Goal: Information Seeking & Learning: Learn about a topic

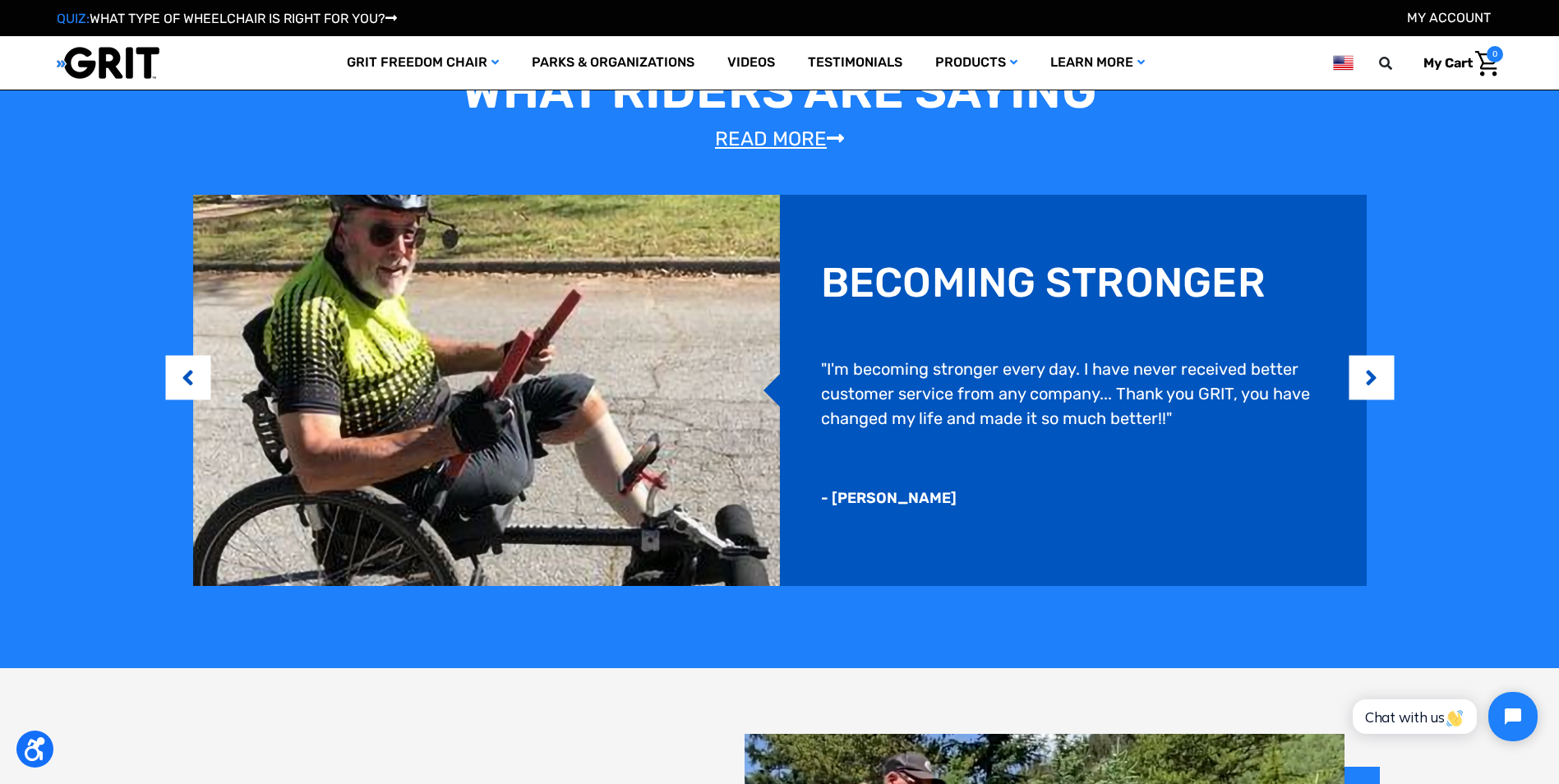
scroll to position [1446, 0]
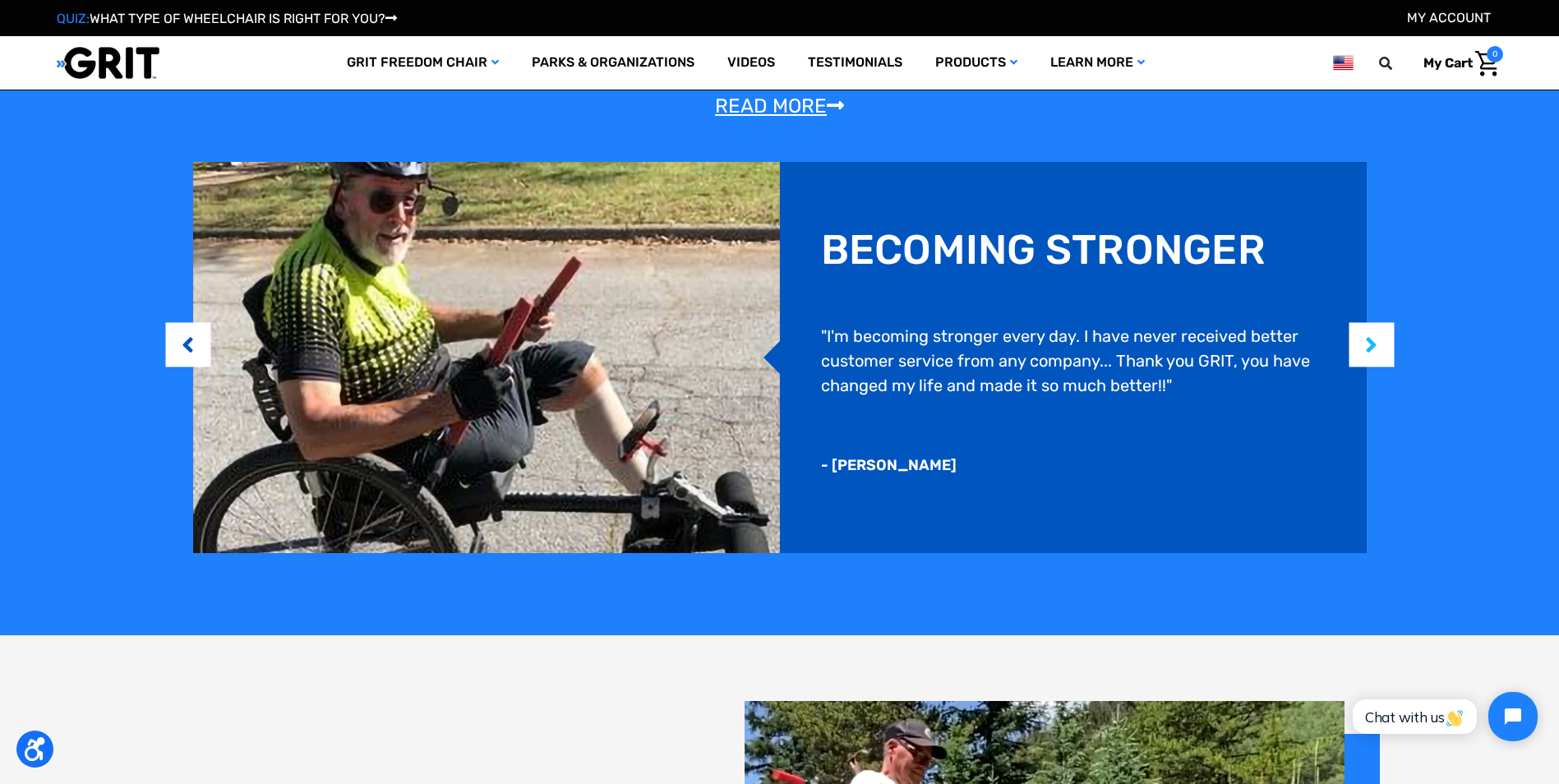
click at [1378, 357] on button "Next" at bounding box center [1371, 344] width 17 height 50
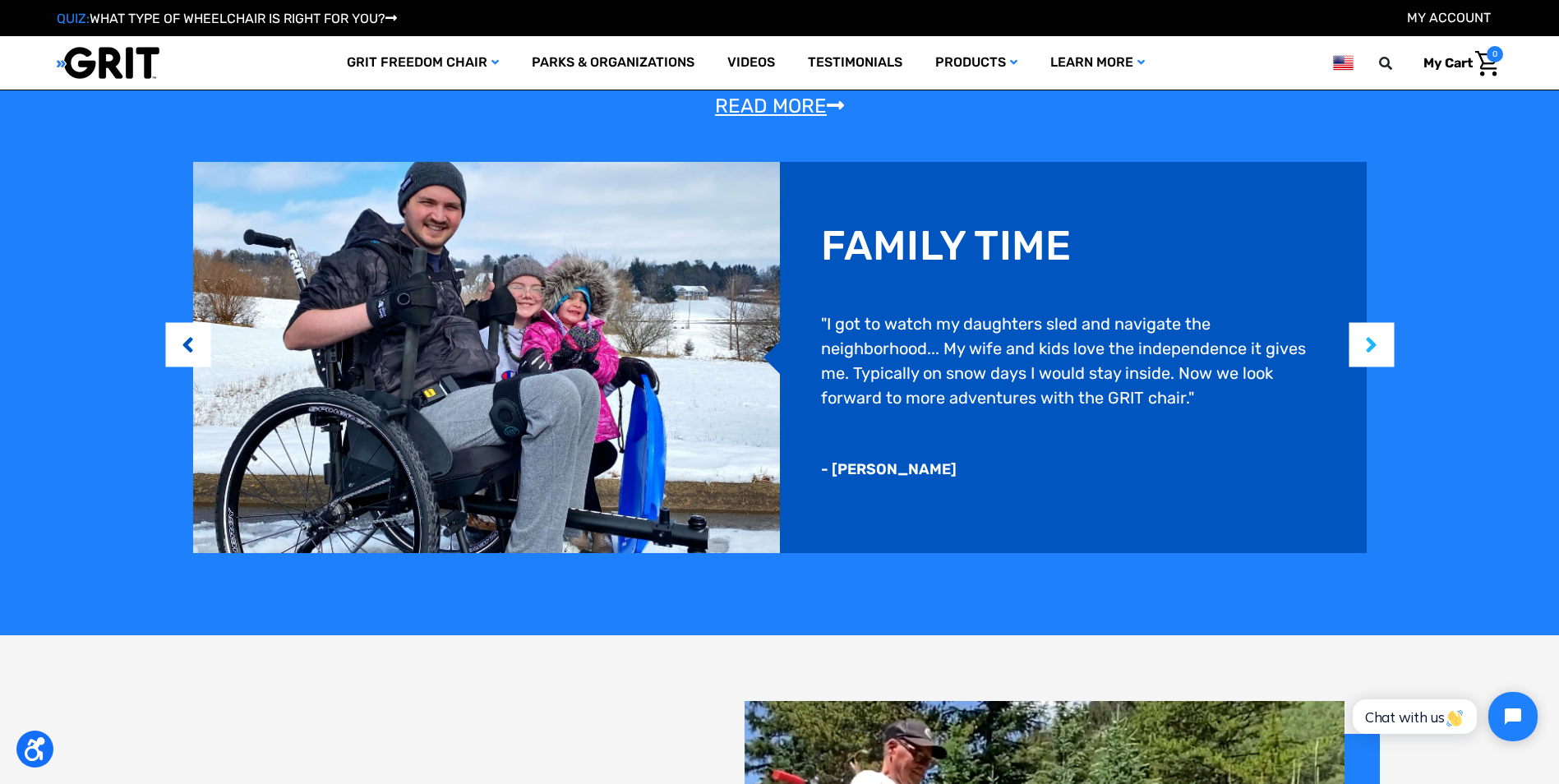
click at [1378, 357] on button "Next" at bounding box center [1371, 344] width 17 height 50
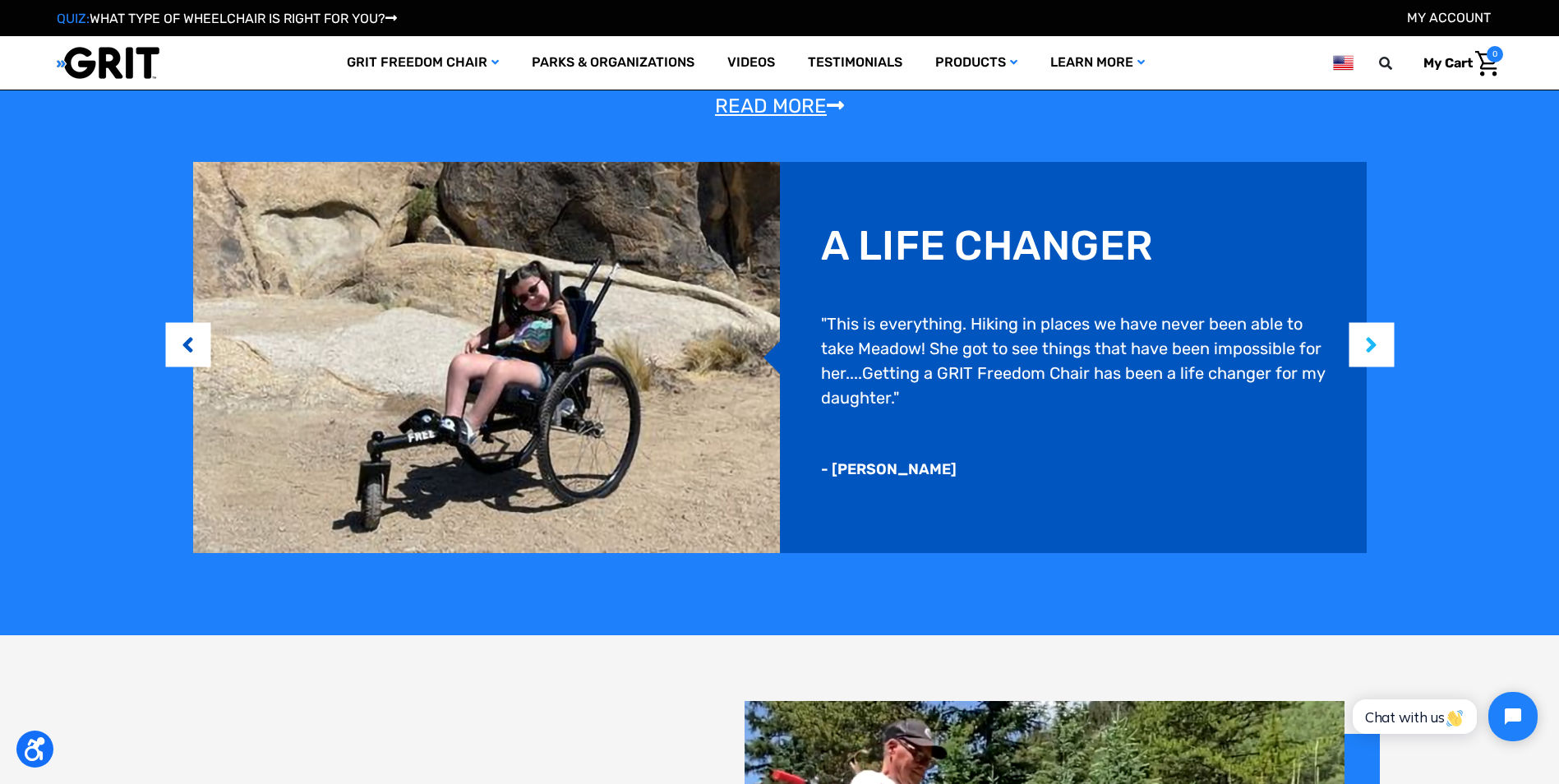
click at [1378, 357] on button "Next" at bounding box center [1371, 344] width 17 height 50
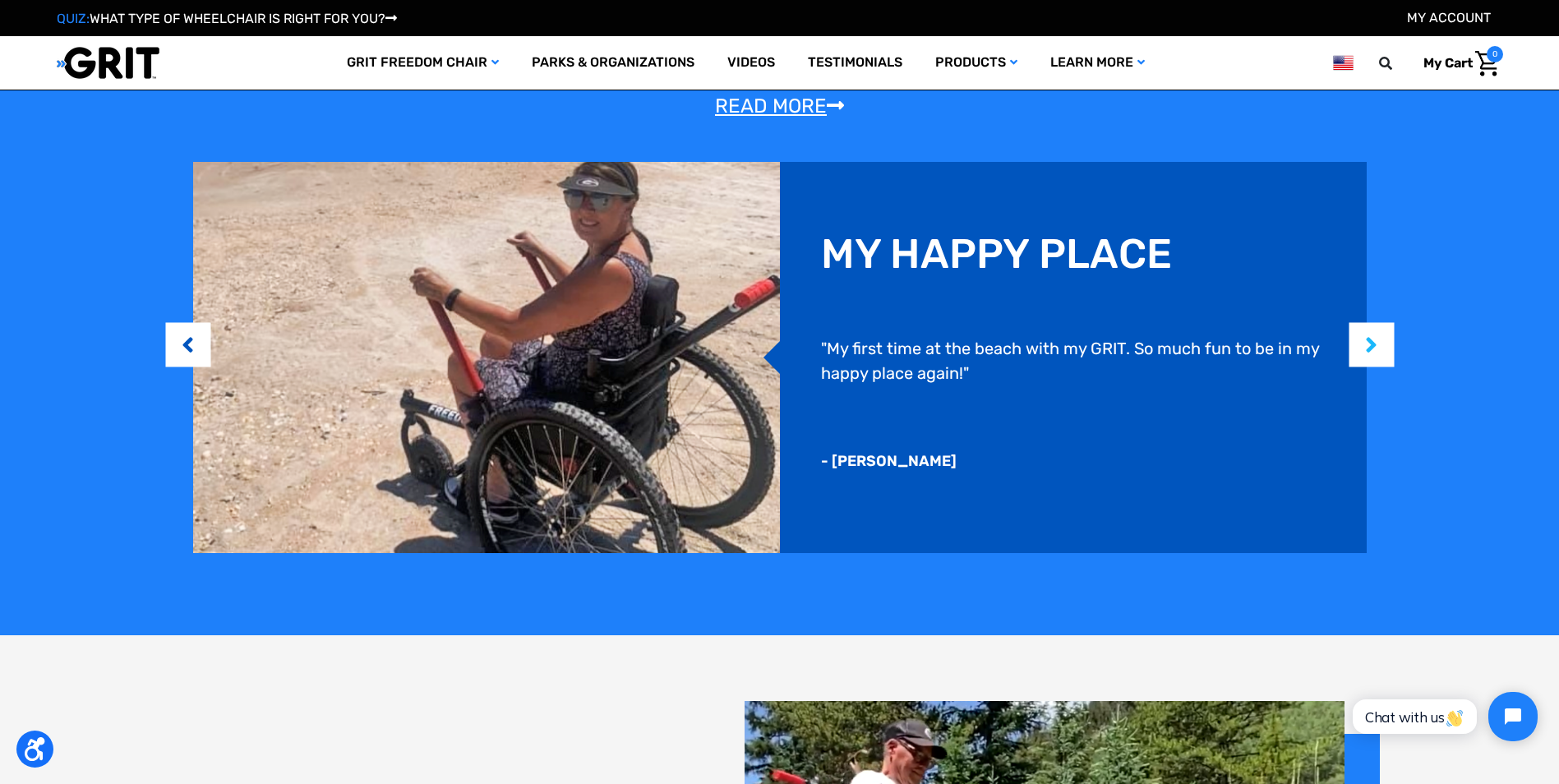
click at [1379, 359] on button "Next" at bounding box center [1371, 344] width 17 height 50
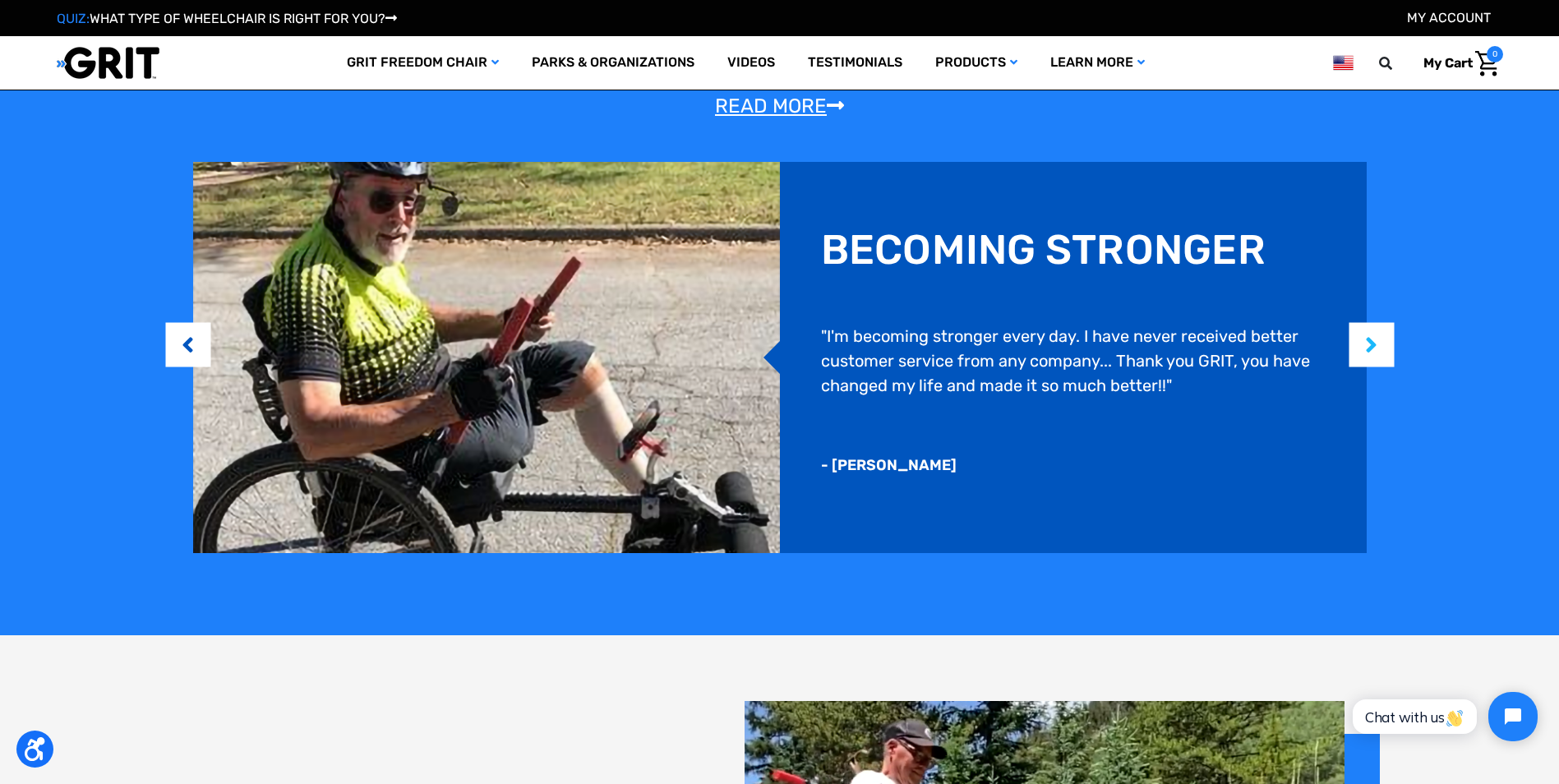
click at [1379, 359] on button "Next" at bounding box center [1371, 344] width 17 height 50
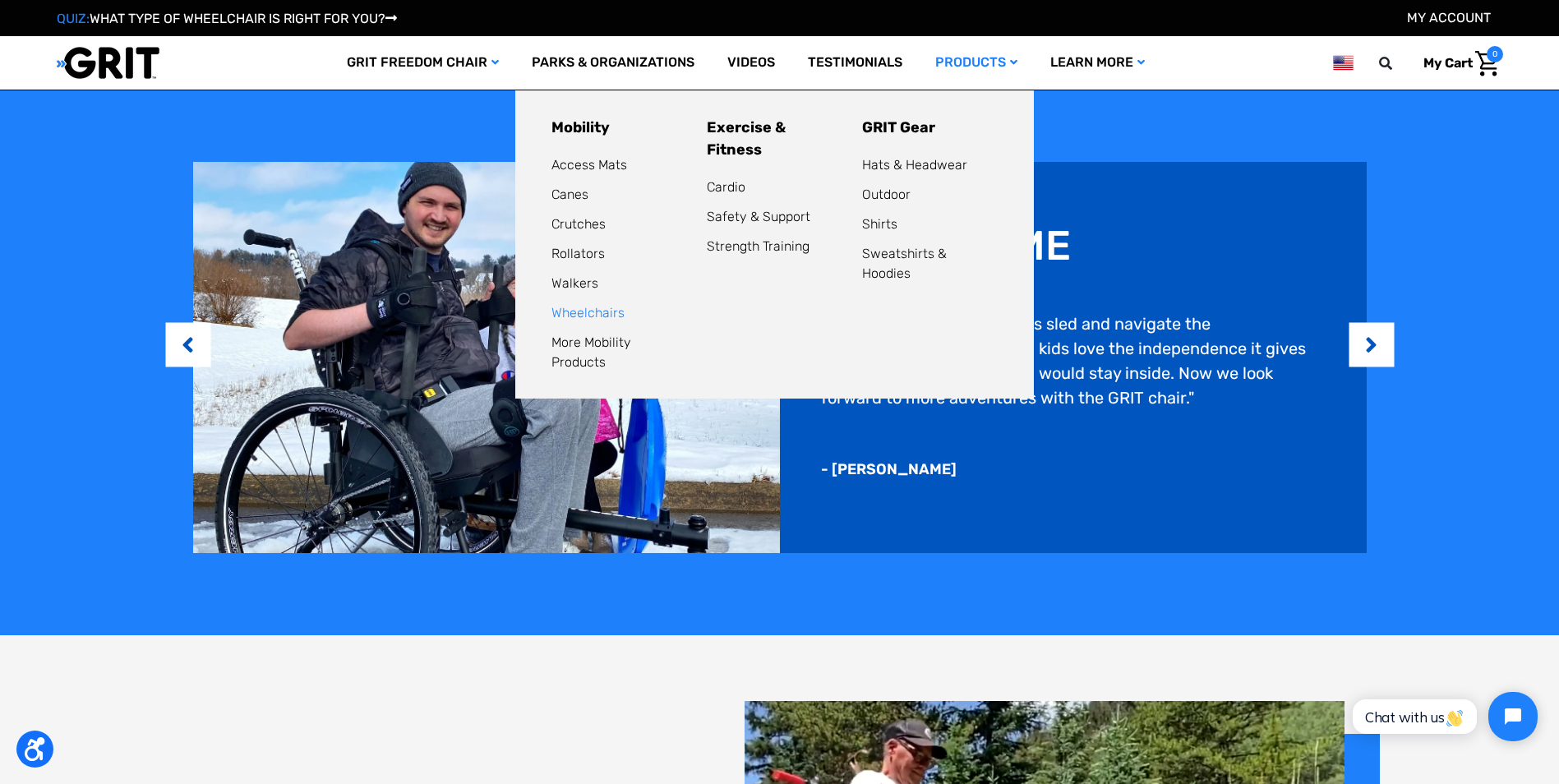
click at [586, 307] on link "Wheelchairs" at bounding box center [587, 312] width 73 height 16
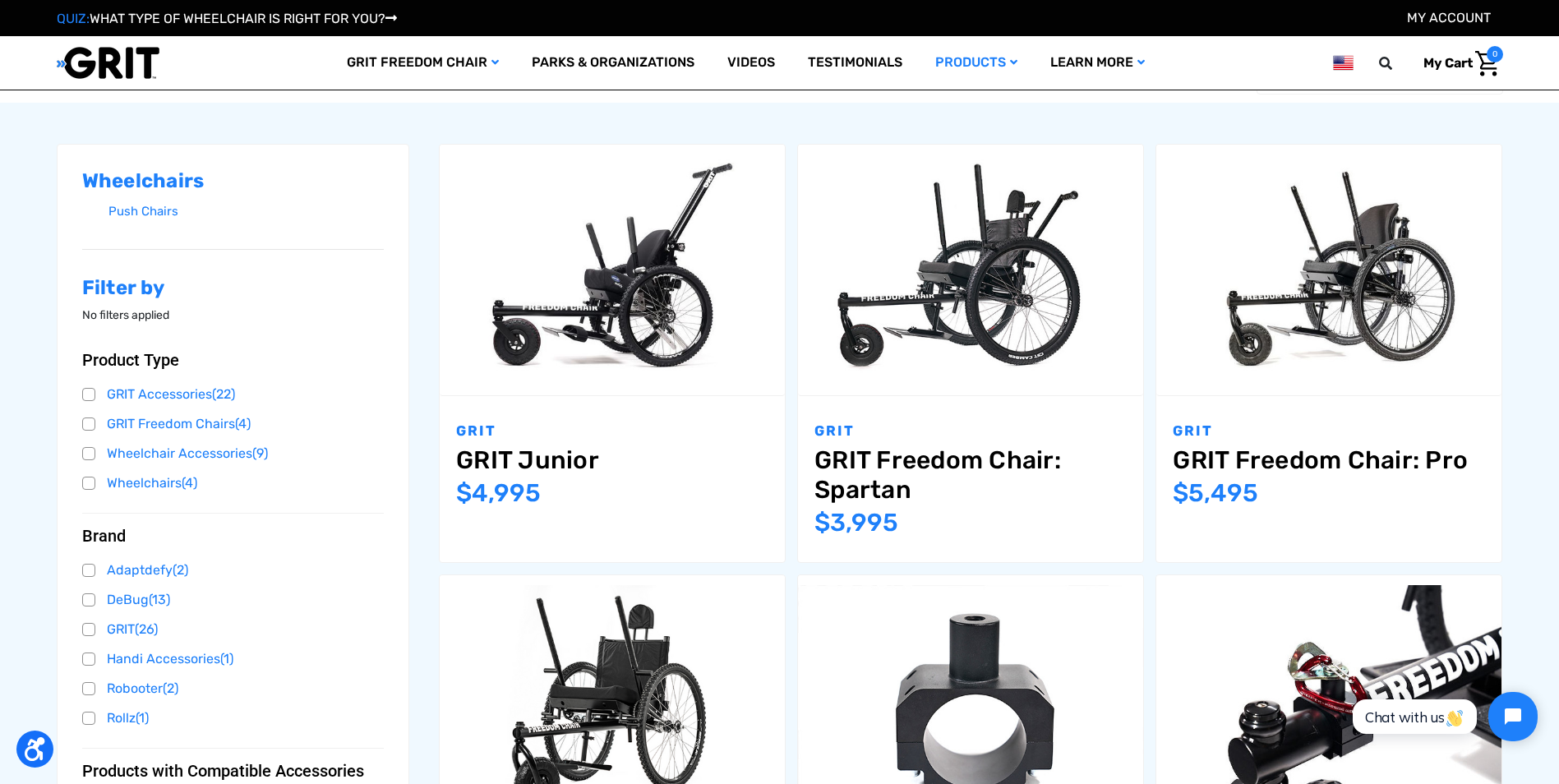
scroll to position [230, 0]
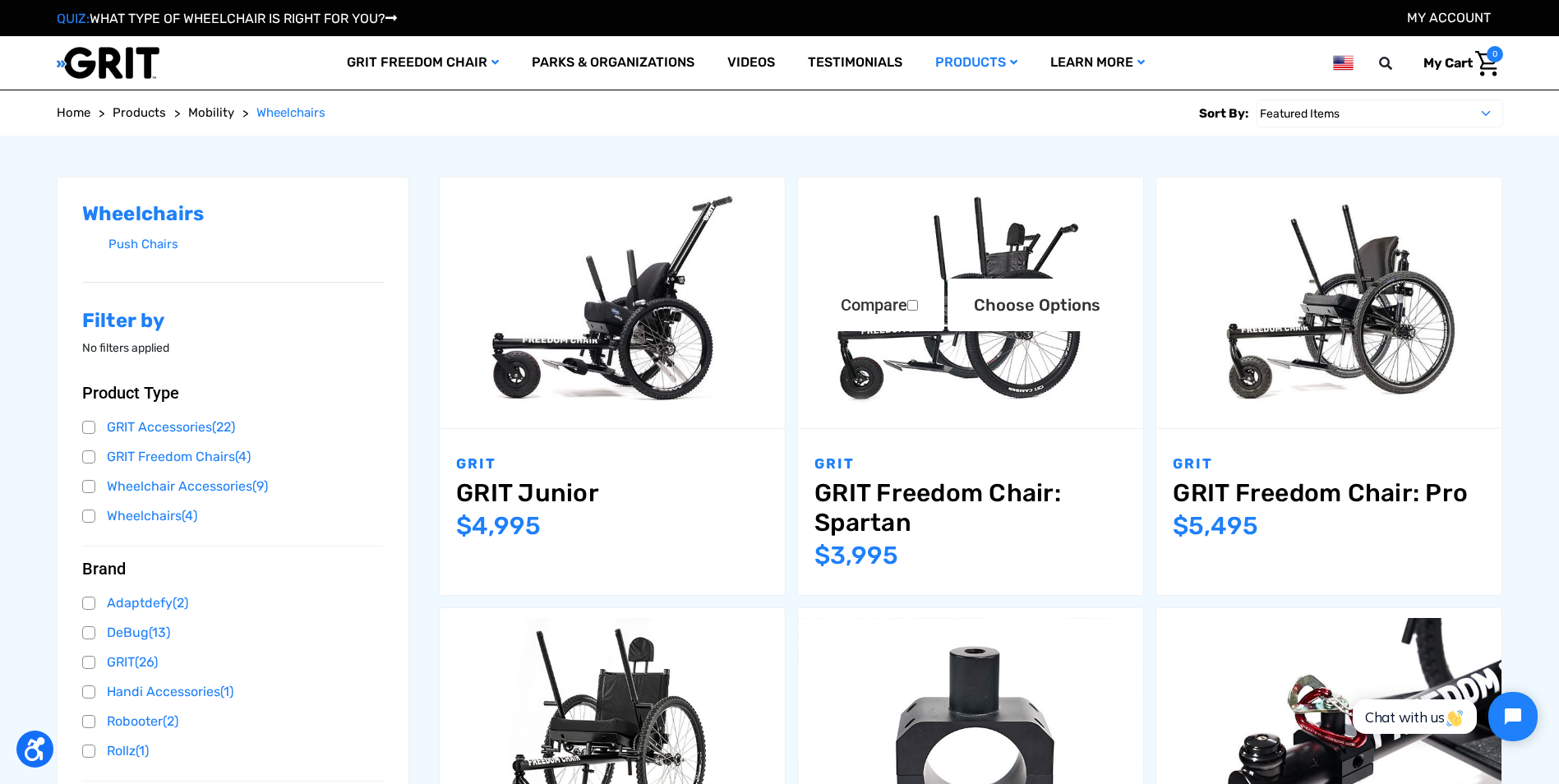
click at [953, 410] on img "GRIT Freedom Chair: Spartan,$3,995.00\a" at bounding box center [970, 303] width 345 height 230
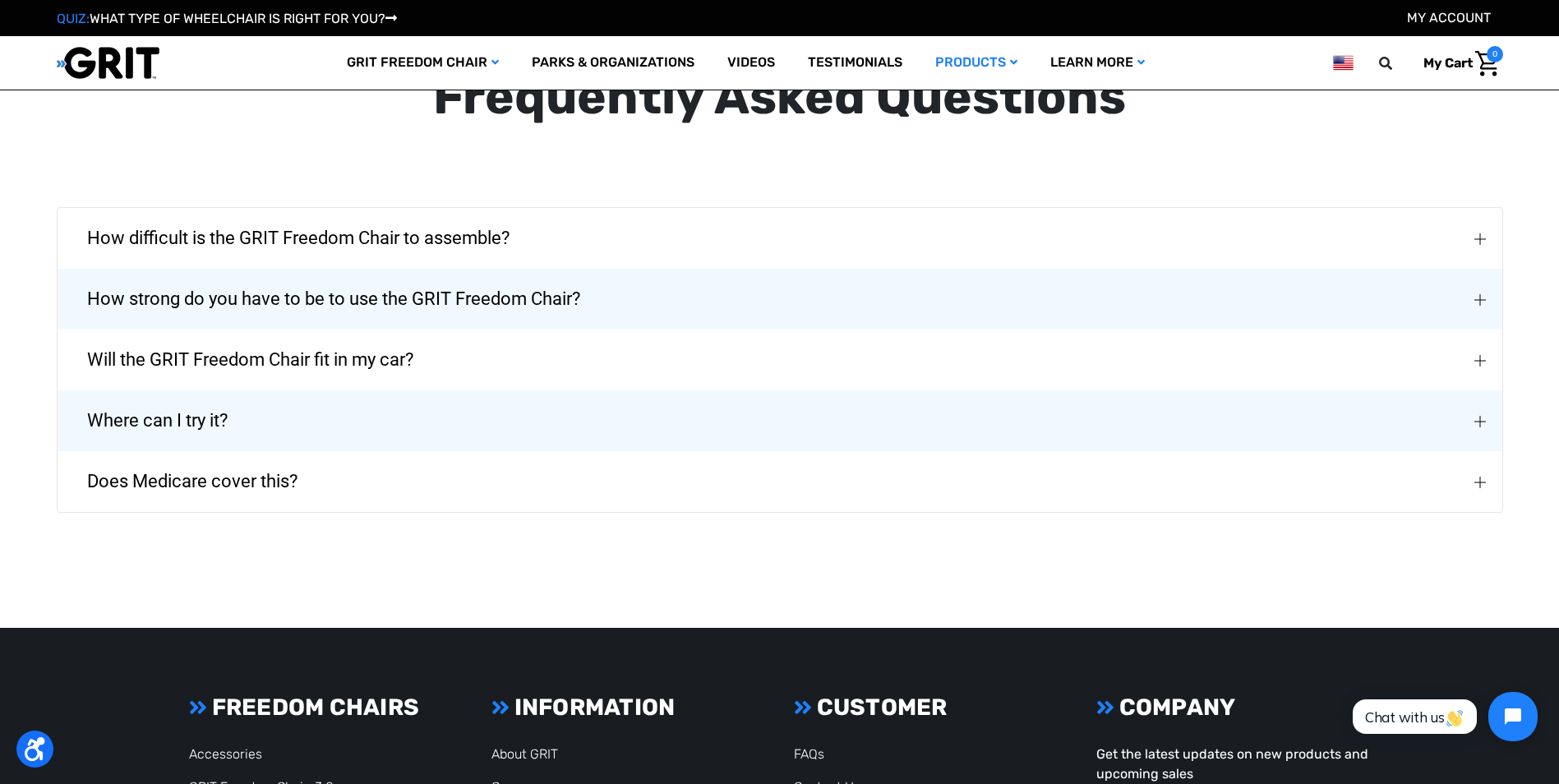
scroll to position [3745, 0]
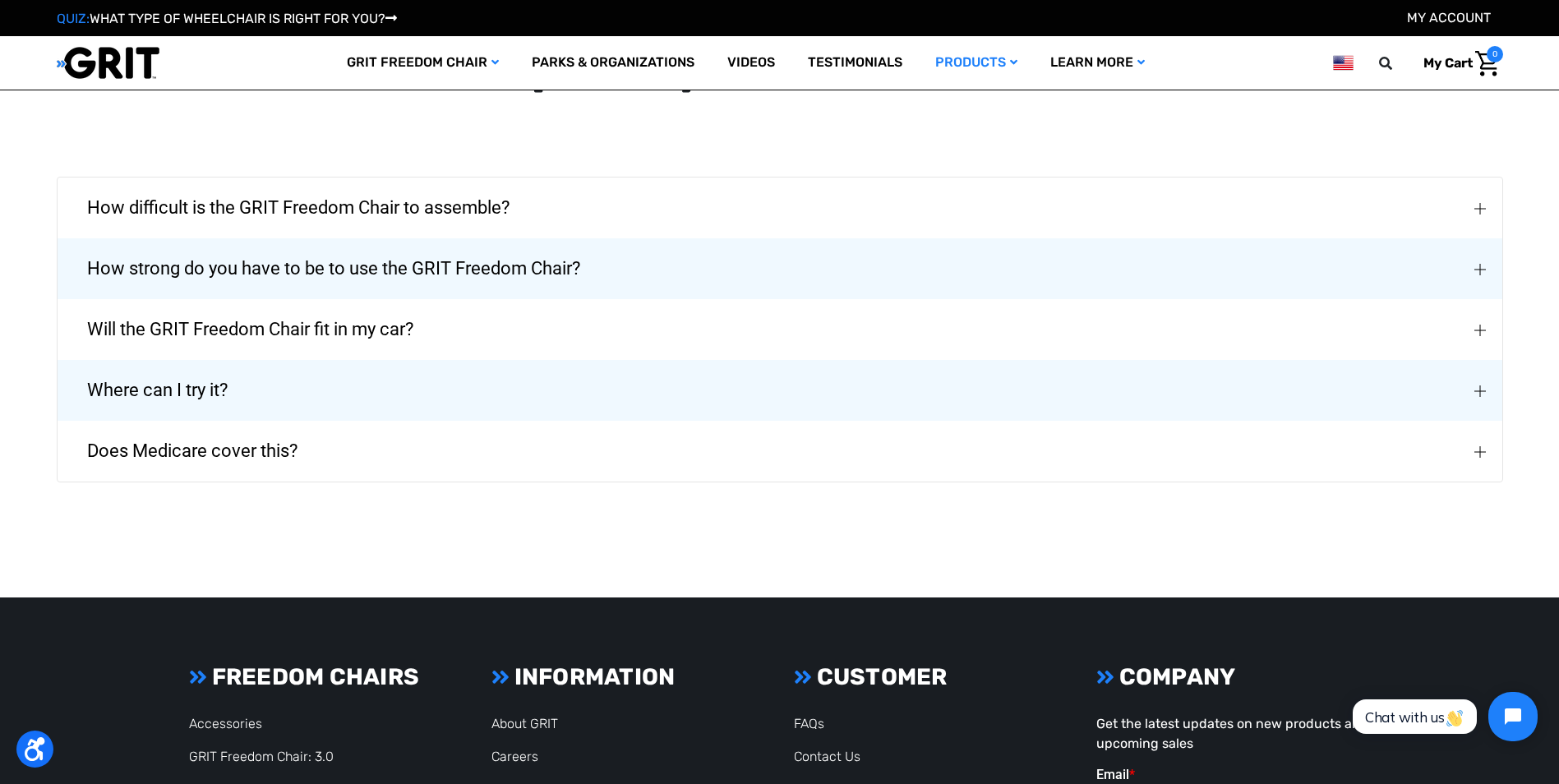
click at [199, 480] on span "Does Medicare cover this?" at bounding box center [192, 451] width 260 height 60
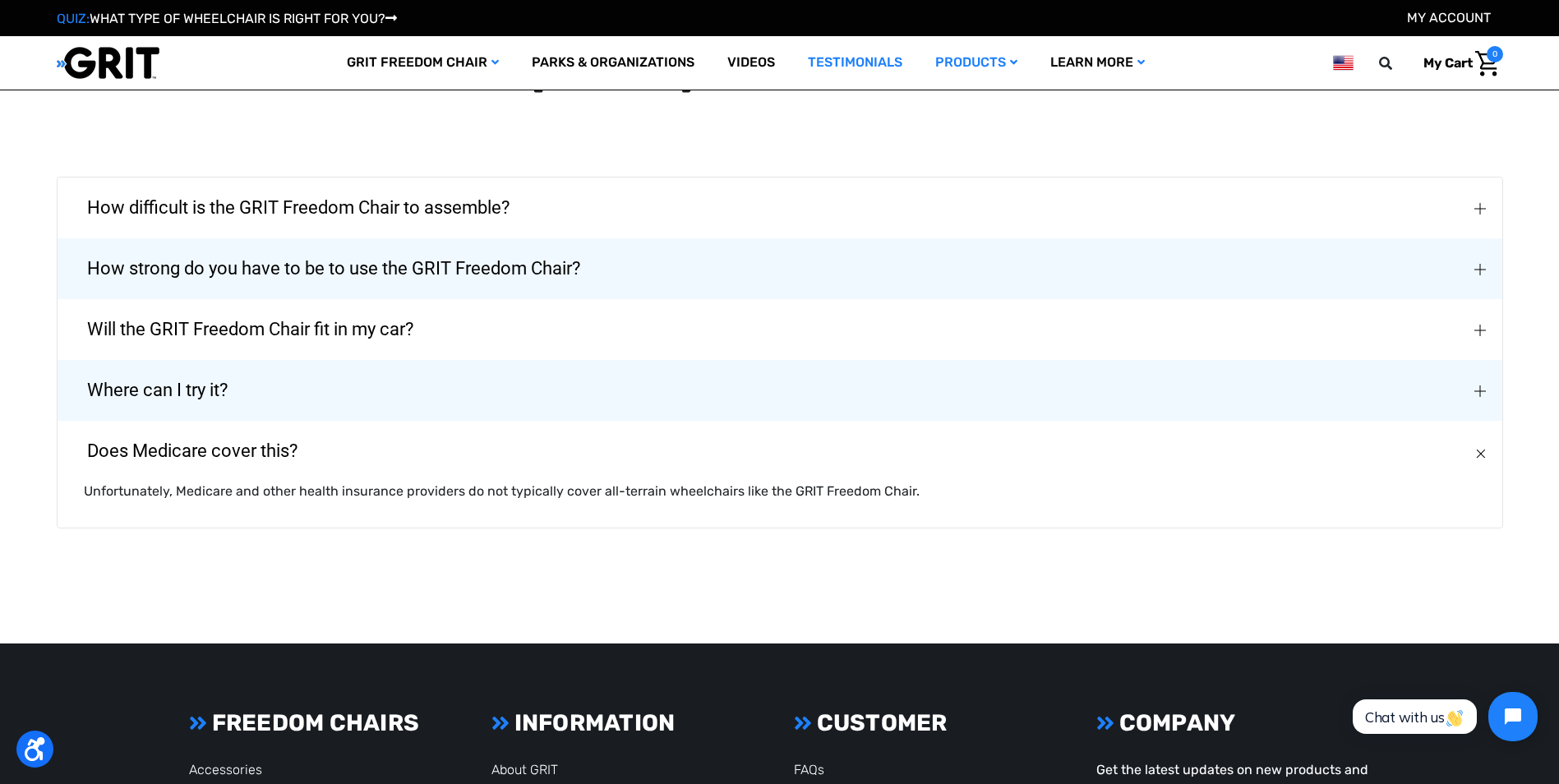
click at [840, 70] on link "Testimonials" at bounding box center [855, 62] width 127 height 54
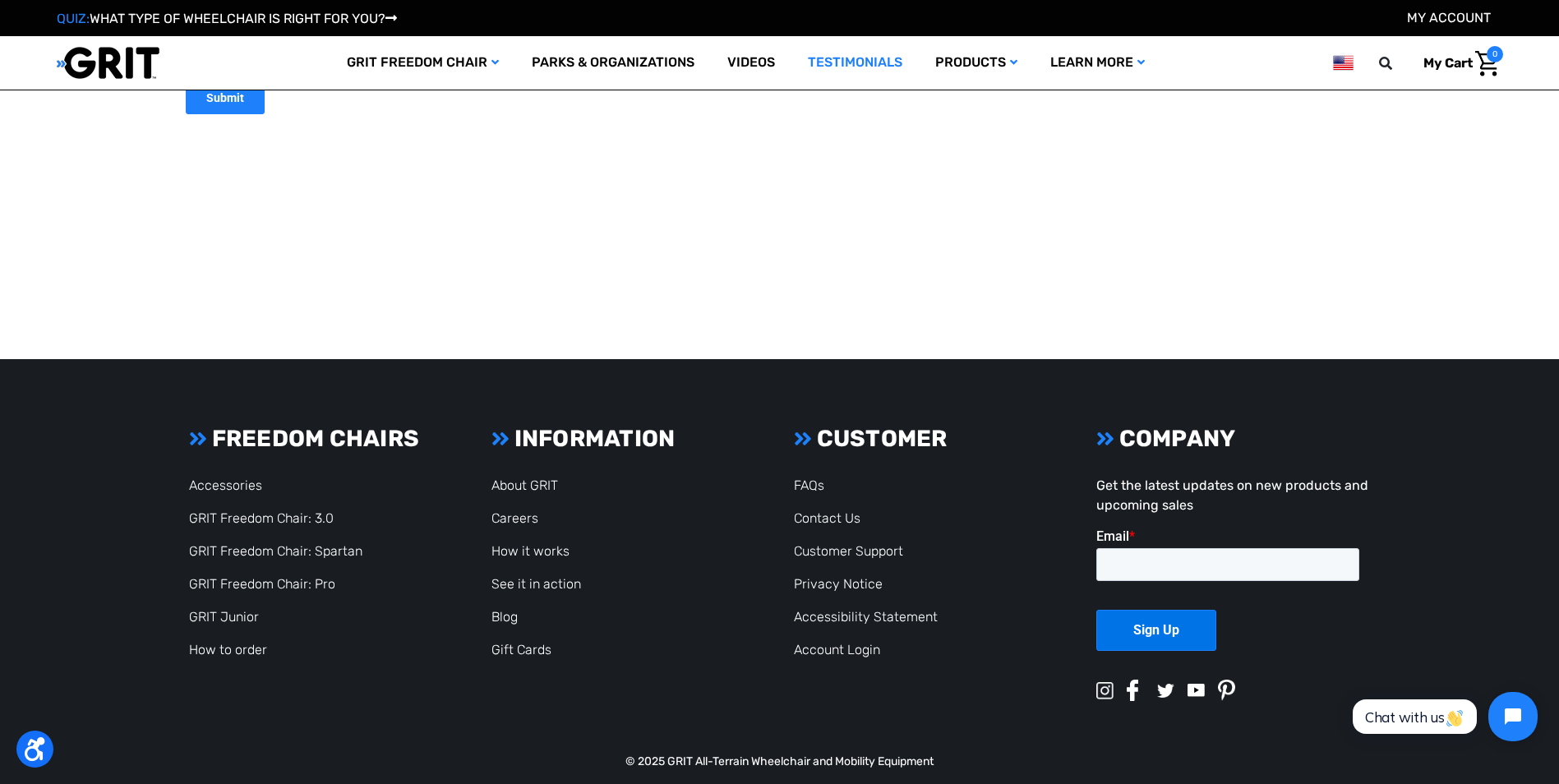
scroll to position [3639, 0]
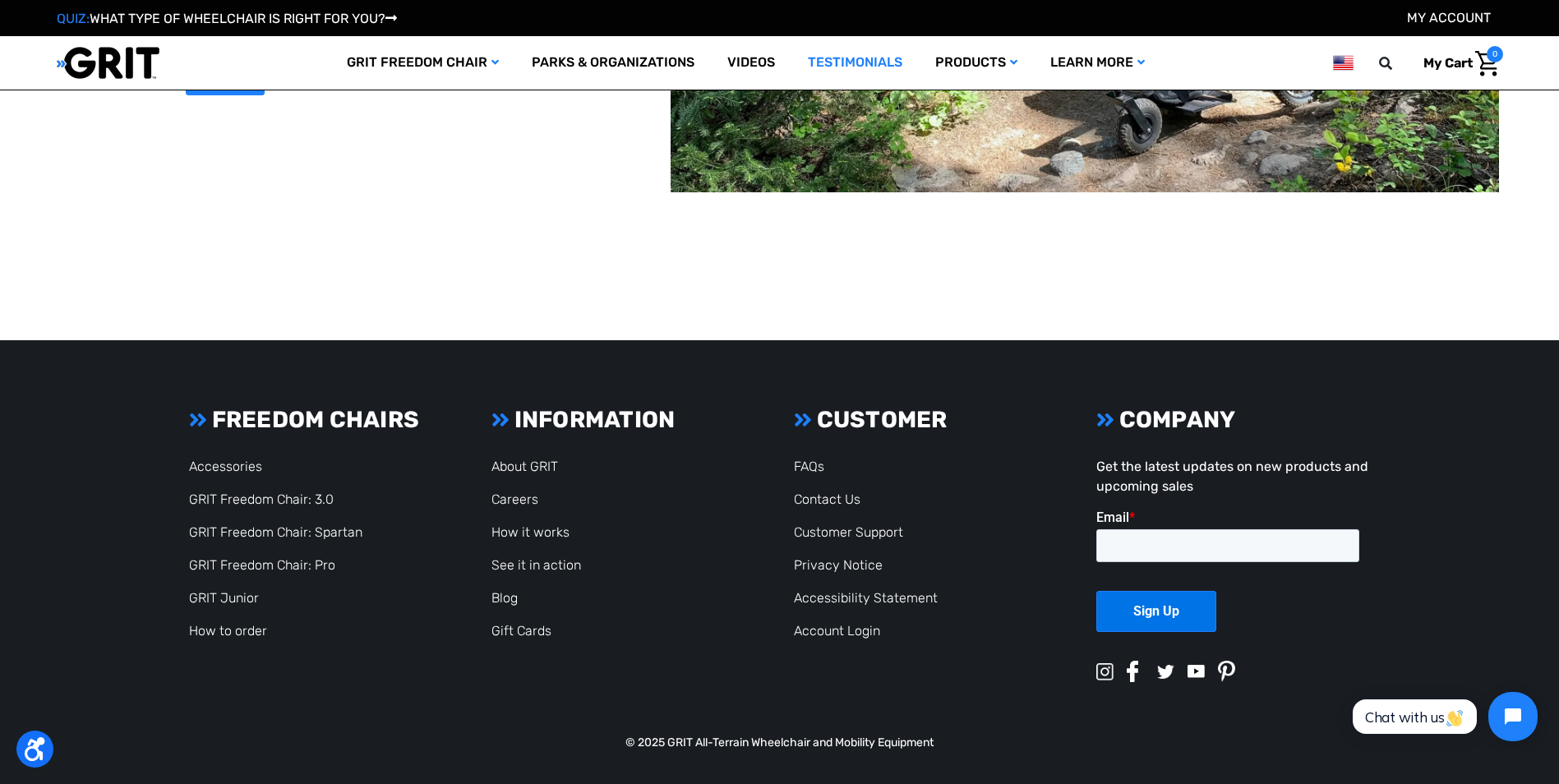
click at [1436, 373] on footer "Footer Start FREEDOM CHAIRS Accessories GRIT Freedom Chair: 3.0 GRIT Freedom Ch…" at bounding box center [780, 561] width 1559 height 443
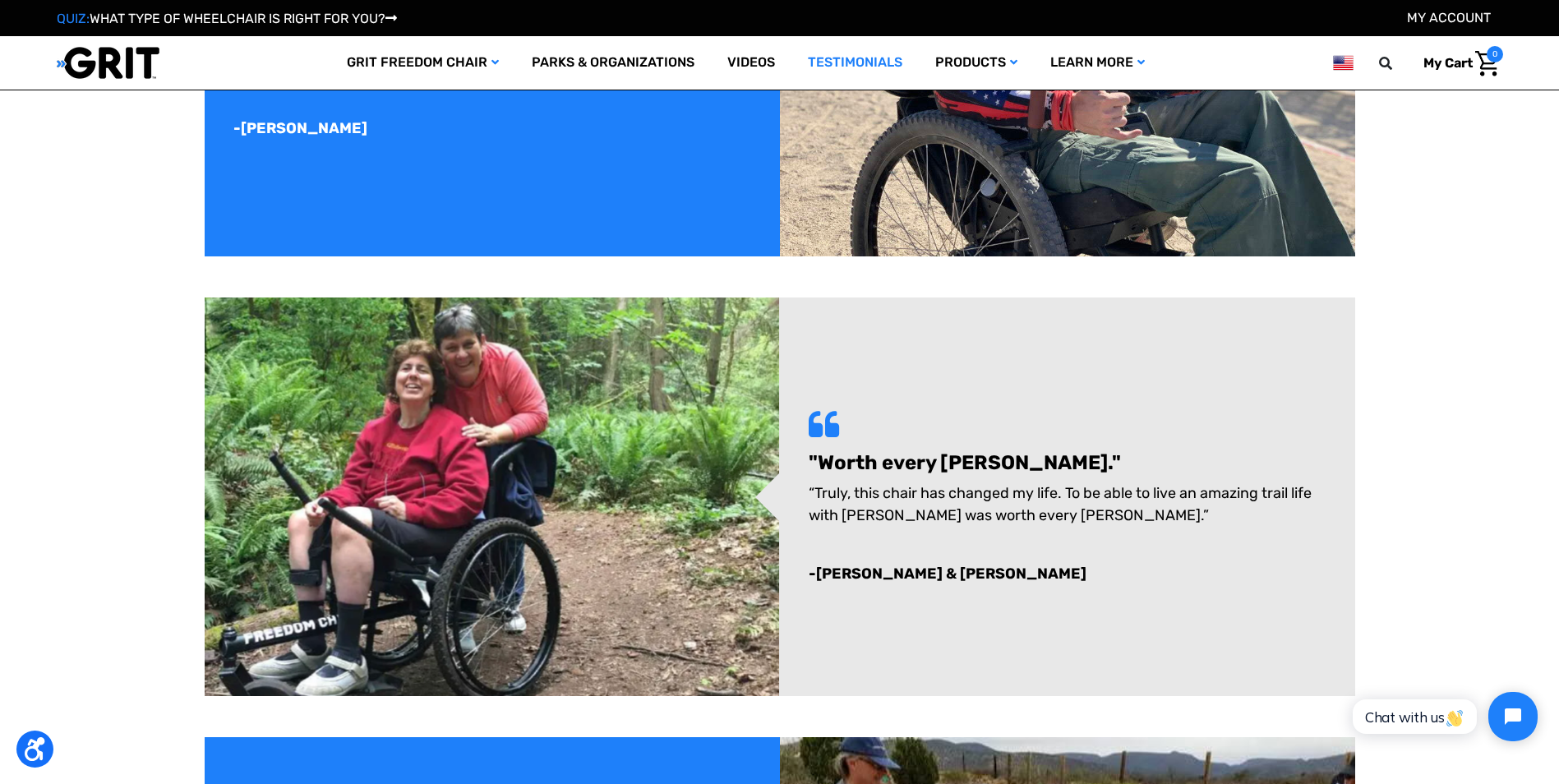
scroll to position [1569, 0]
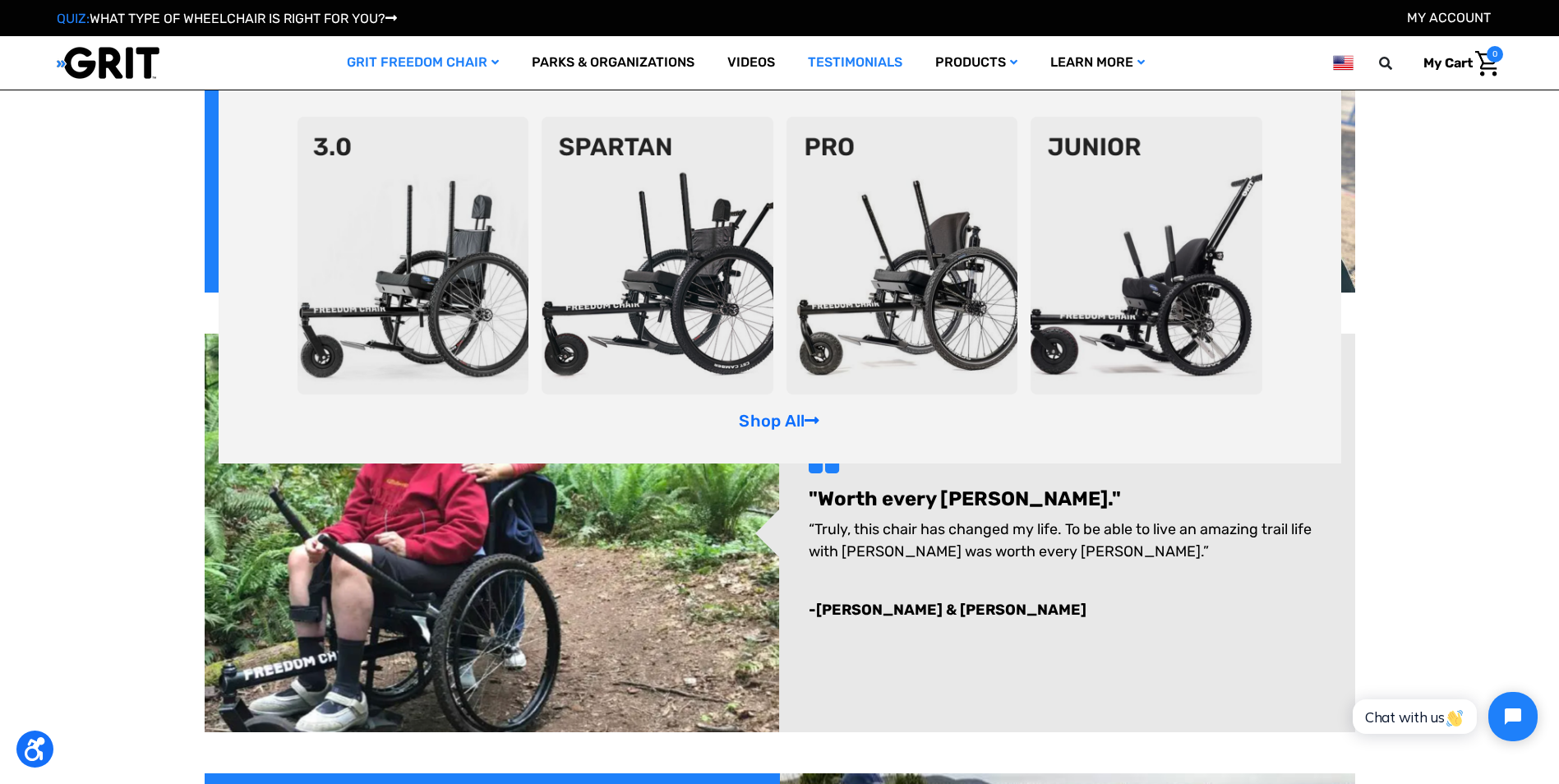
click at [430, 49] on link "GRIT Freedom Chair" at bounding box center [422, 62] width 185 height 54
click at [447, 59] on link "GRIT Freedom Chair" at bounding box center [422, 62] width 185 height 54
click at [699, 281] on img at bounding box center [656, 255] width 232 height 277
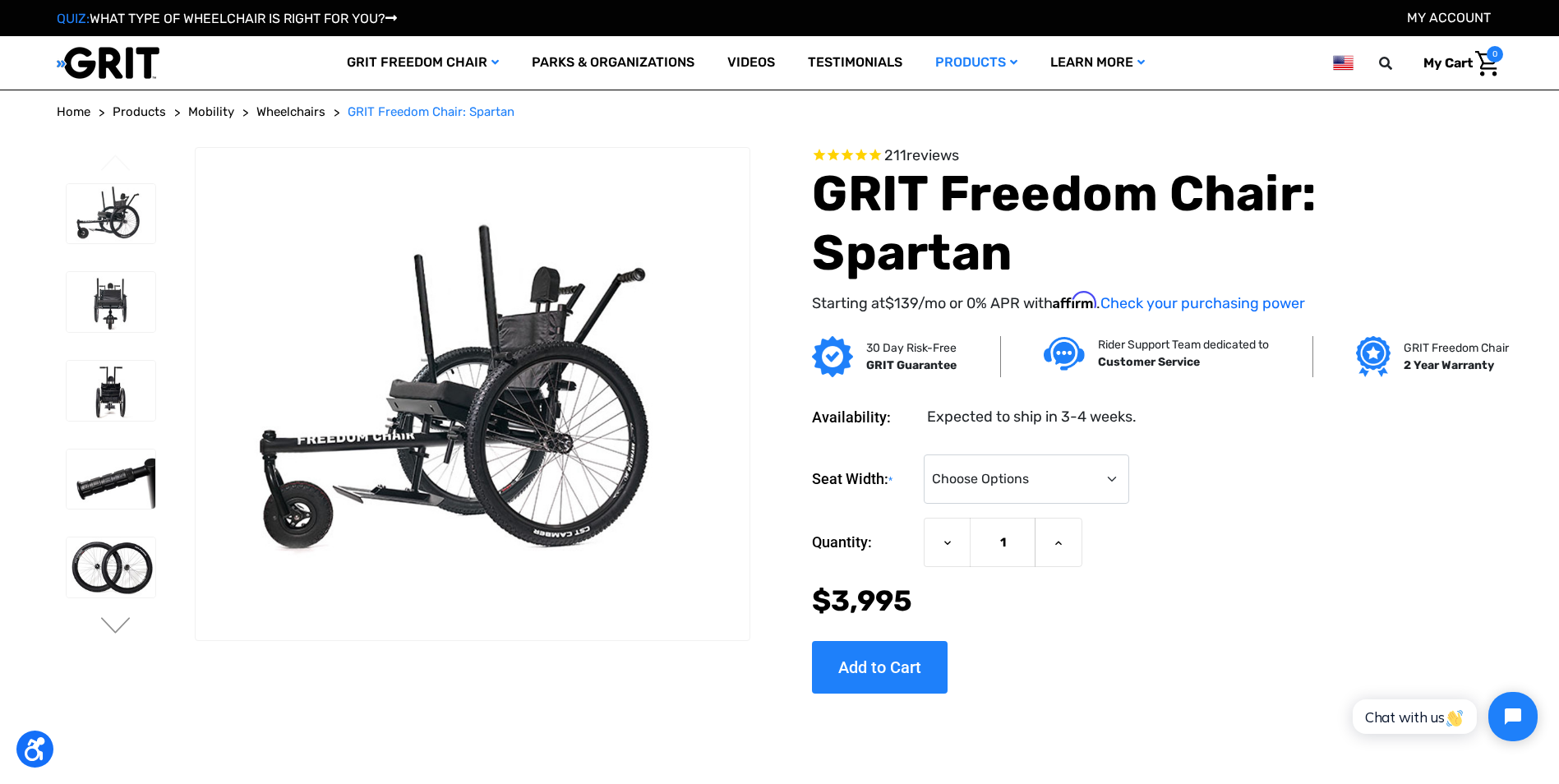
drag, startPoint x: 0, startPoint y: 0, endPoint x: 650, endPoint y: 436, distance: 782.7
click at [650, 436] on img at bounding box center [472, 394] width 554 height 369
click at [752, 62] on link "Videos" at bounding box center [751, 62] width 80 height 54
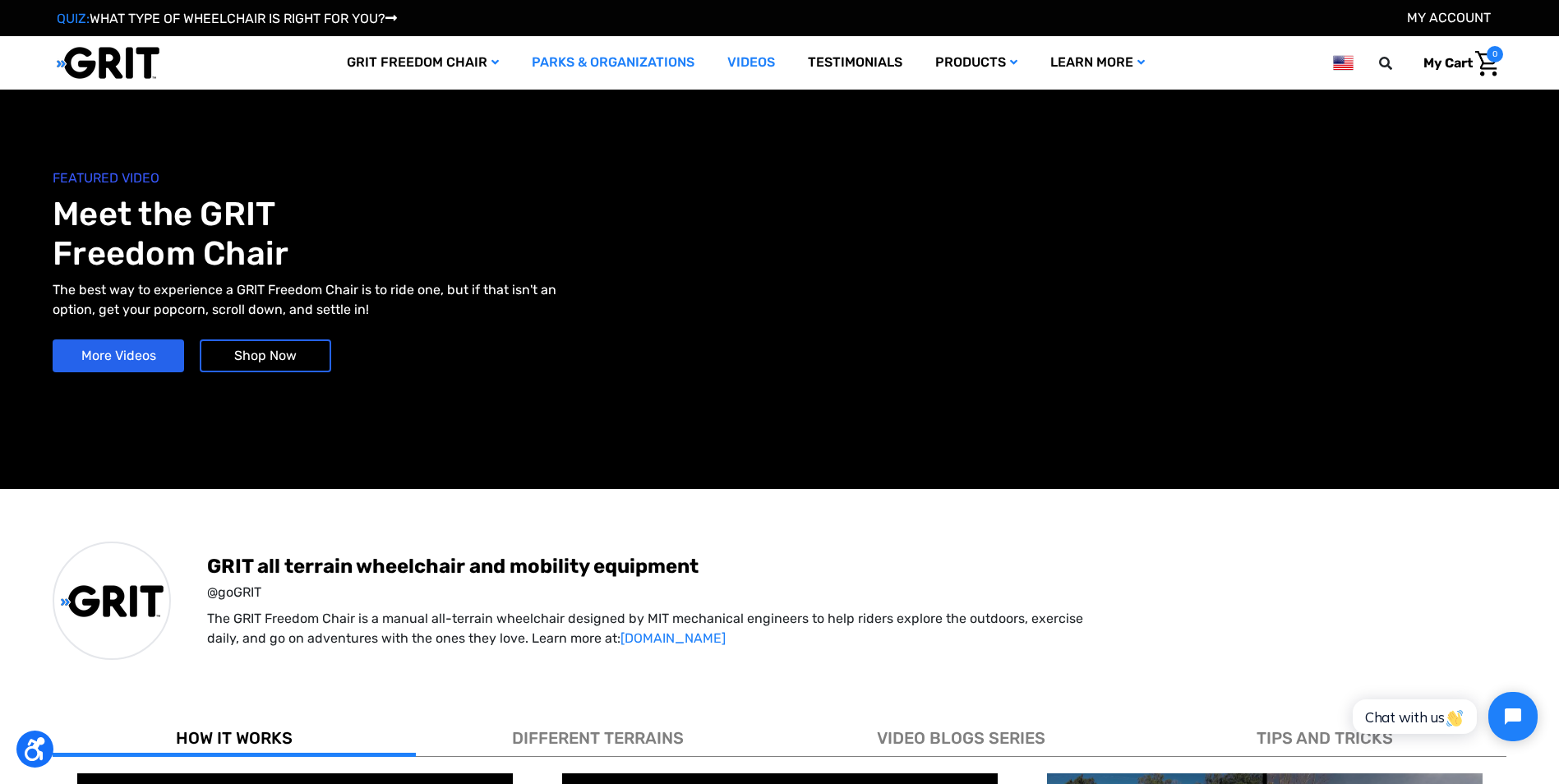
click at [608, 80] on link "Parks & Organizations" at bounding box center [612, 62] width 195 height 54
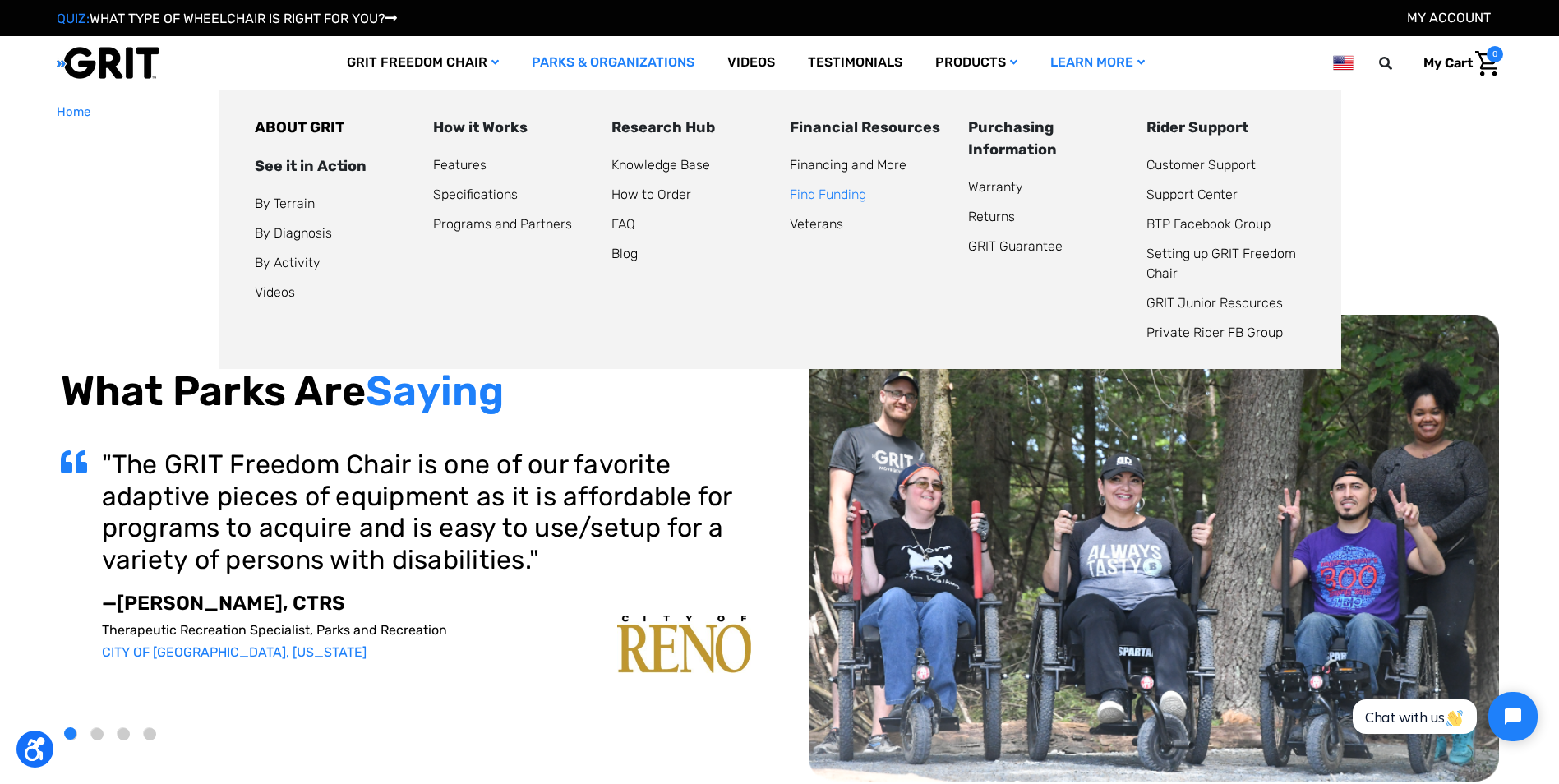
click at [816, 195] on link "Find Funding" at bounding box center [827, 194] width 76 height 16
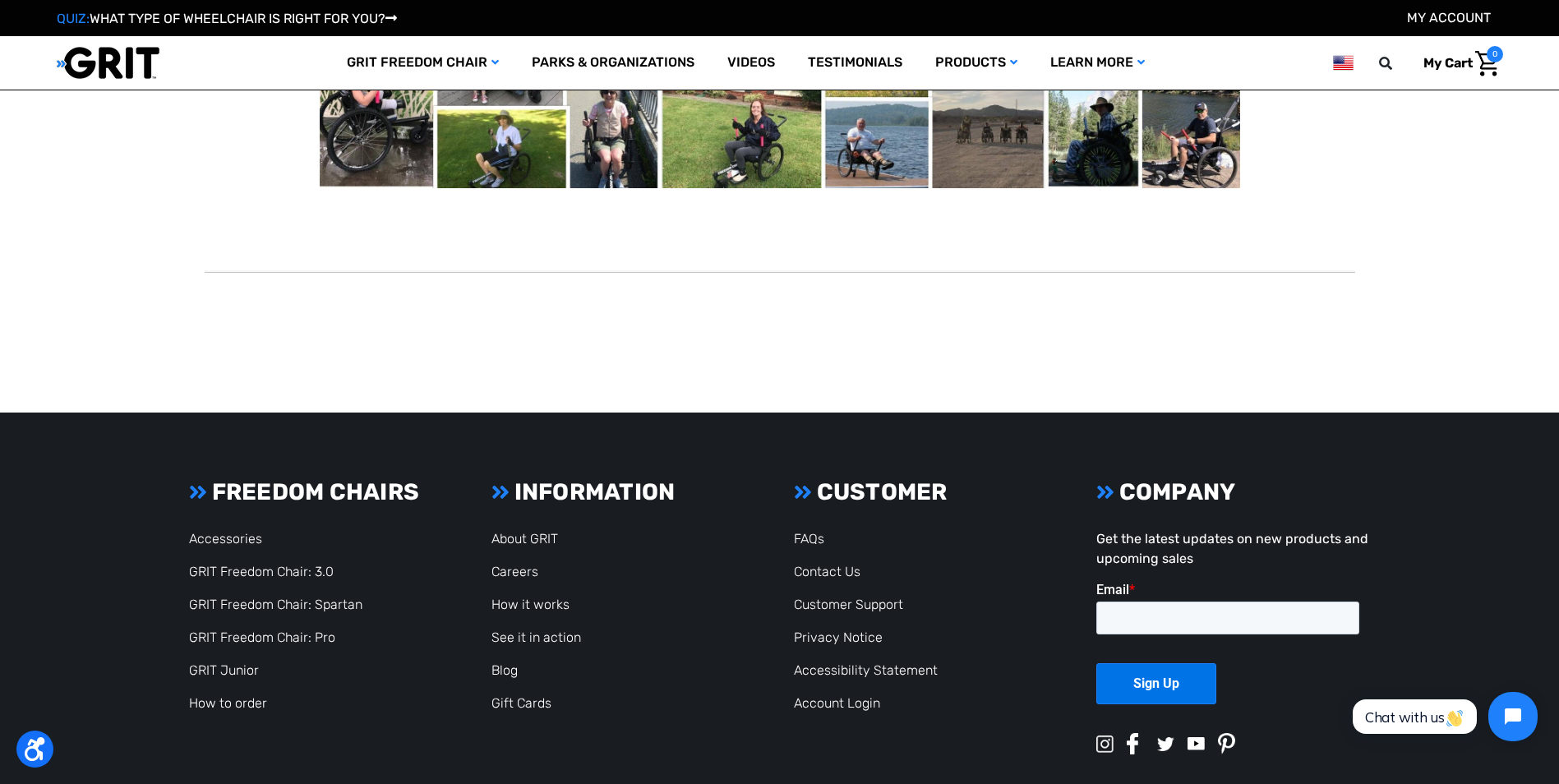
scroll to position [953, 0]
